Goal: Task Accomplishment & Management: Use online tool/utility

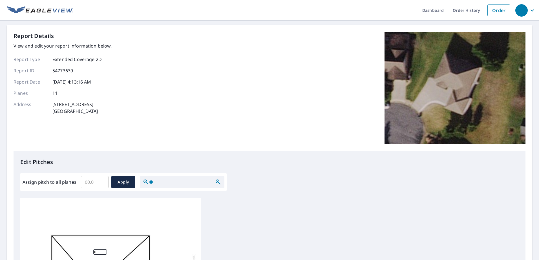
scroll to position [141, 0]
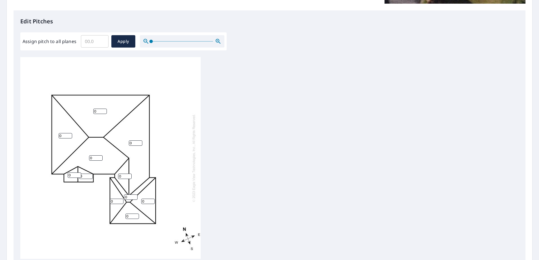
click at [97, 42] on input "Assign pitch to all planes" at bounding box center [95, 42] width 28 height 16
type input "6"
click at [128, 45] on button "Apply" at bounding box center [123, 41] width 24 height 12
type input "6"
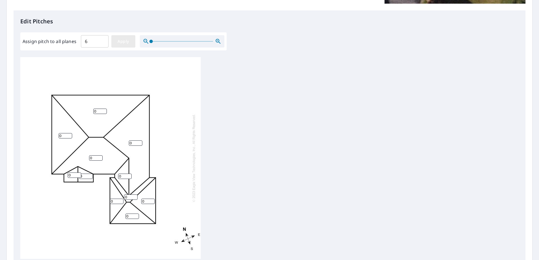
type input "6"
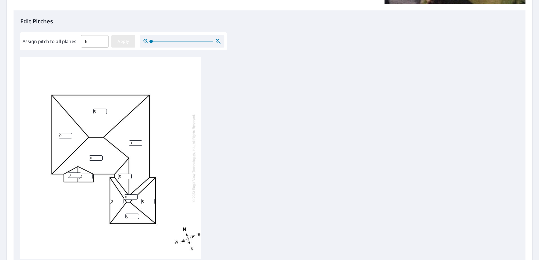
type input "6"
click at [123, 40] on span "Apply" at bounding box center [123, 41] width 15 height 7
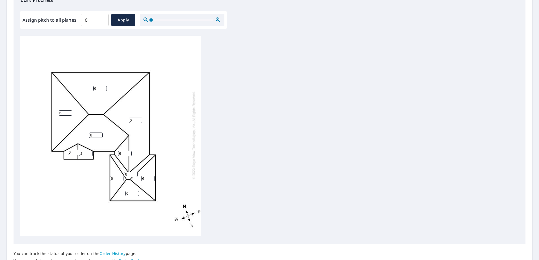
scroll to position [211, 0]
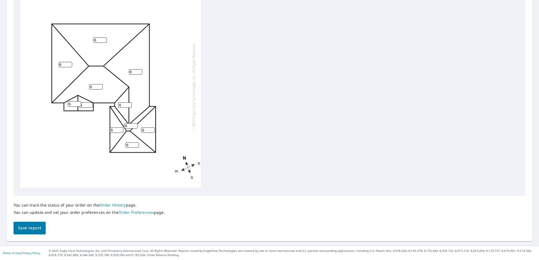
click at [23, 224] on button "Save report" at bounding box center [30, 228] width 32 height 13
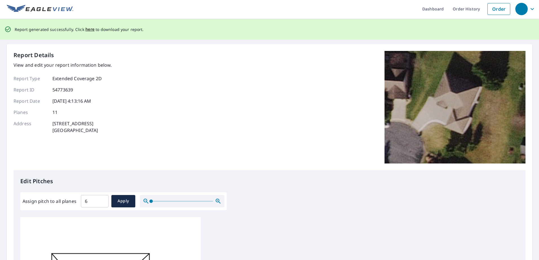
scroll to position [0, 0]
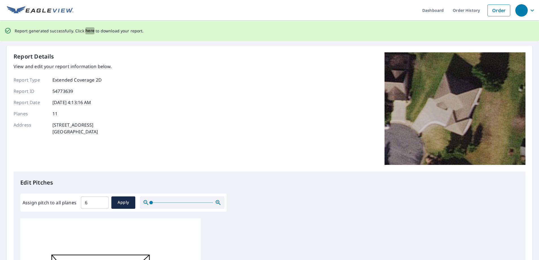
click at [86, 31] on span "here" at bounding box center [89, 30] width 9 height 7
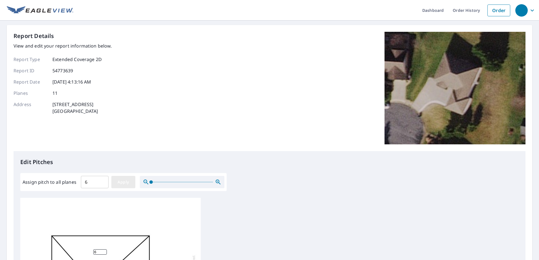
click at [120, 183] on span "Apply" at bounding box center [123, 182] width 15 height 7
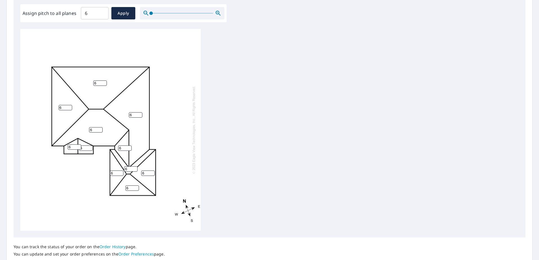
click at [315, 128] on div "6 6 6 6 6 6 6 6 6 6 6" at bounding box center [269, 130] width 498 height 202
click at [127, 16] on span "Apply" at bounding box center [123, 13] width 15 height 7
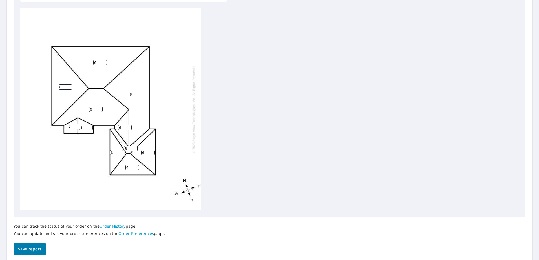
scroll to position [211, 0]
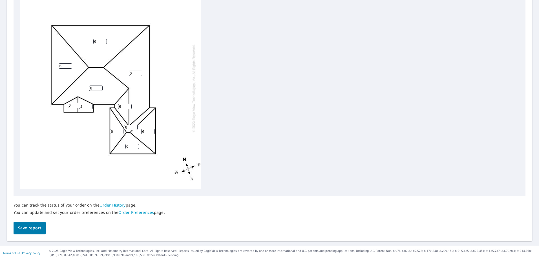
click at [33, 227] on span "Save report" at bounding box center [29, 228] width 23 height 7
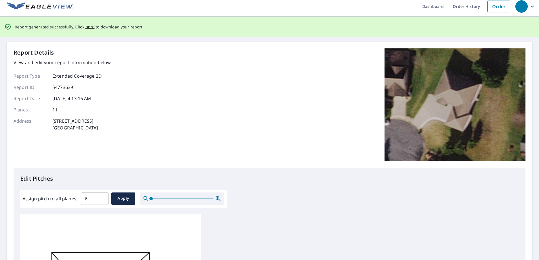
scroll to position [0, 0]
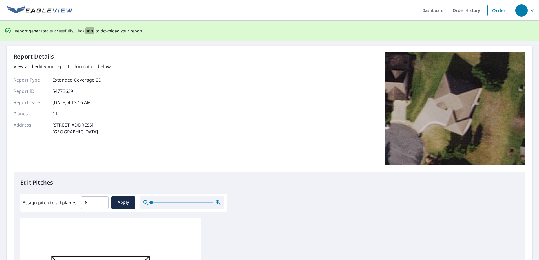
click at [89, 32] on span "here" at bounding box center [89, 30] width 9 height 7
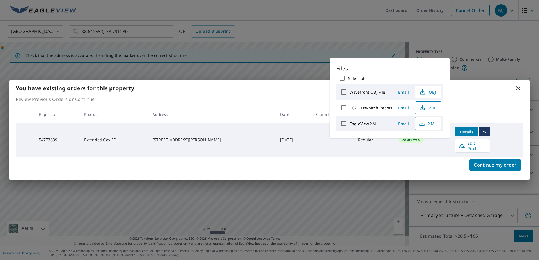
click at [426, 107] on span "PDF" at bounding box center [428, 108] width 18 height 7
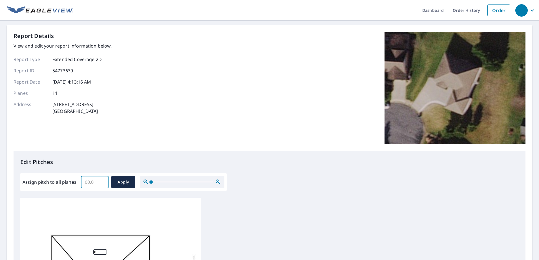
click at [98, 179] on input "Assign pitch to all planes" at bounding box center [95, 182] width 28 height 16
type input "6"
